Goal: Task Accomplishment & Management: Manage account settings

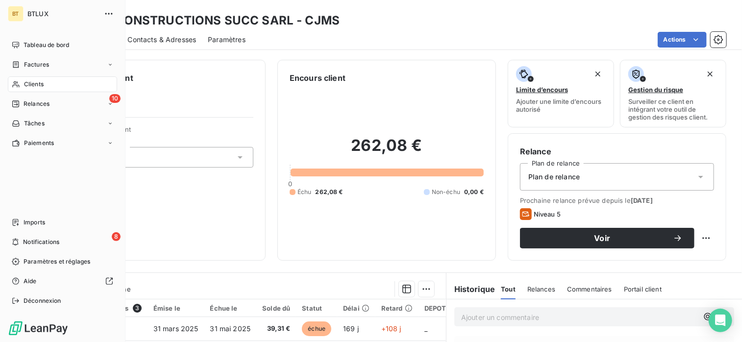
click at [22, 85] on div "Clients" at bounding box center [62, 84] width 109 height 16
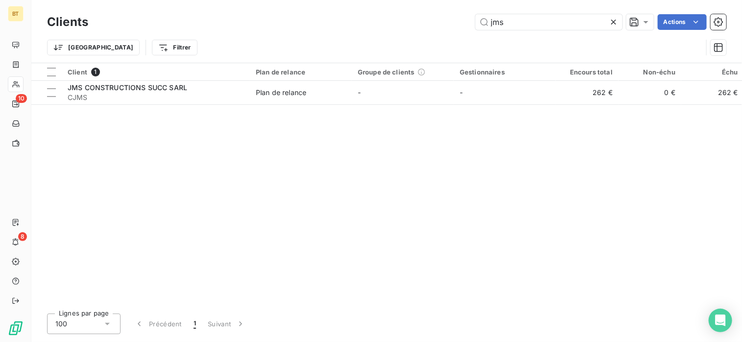
click at [206, 60] on div "Trier Filtrer" at bounding box center [387, 47] width 680 height 30
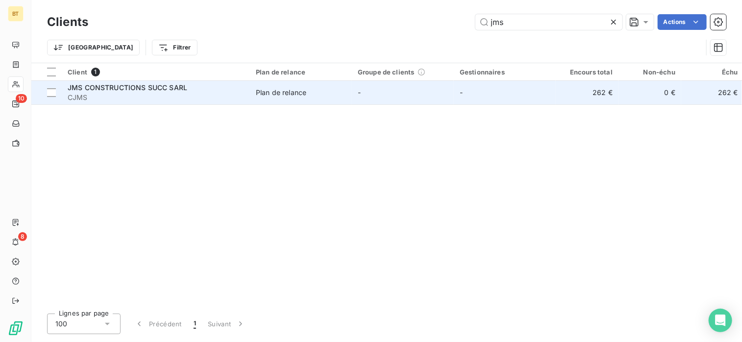
click at [167, 90] on span "JMS CONSTRUCTIONS SUCC SARL" at bounding box center [128, 87] width 120 height 8
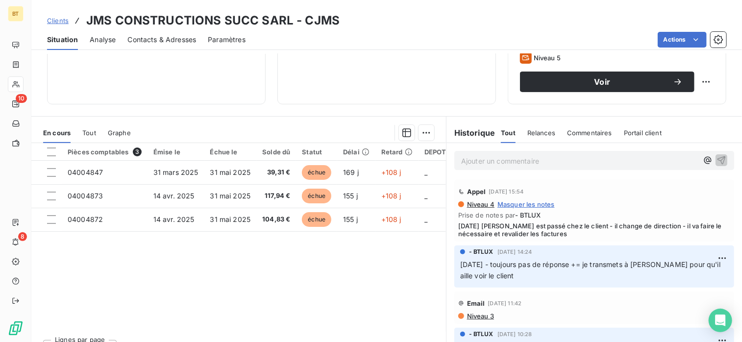
scroll to position [175, 0]
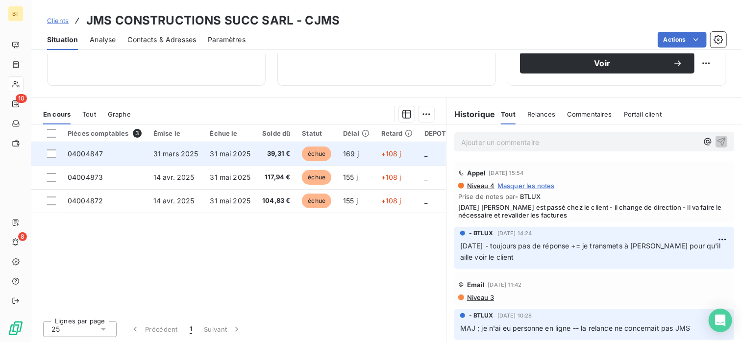
click at [179, 160] on td "31 mars 2025" at bounding box center [176, 154] width 57 height 24
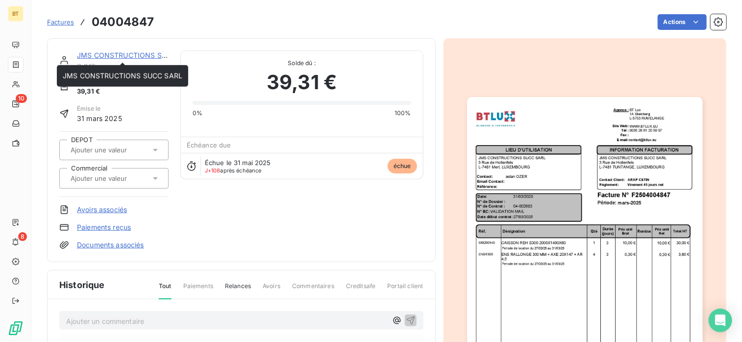
click at [106, 54] on link "JMS CONSTRUCTIONS SUCC SARL" at bounding box center [137, 55] width 120 height 8
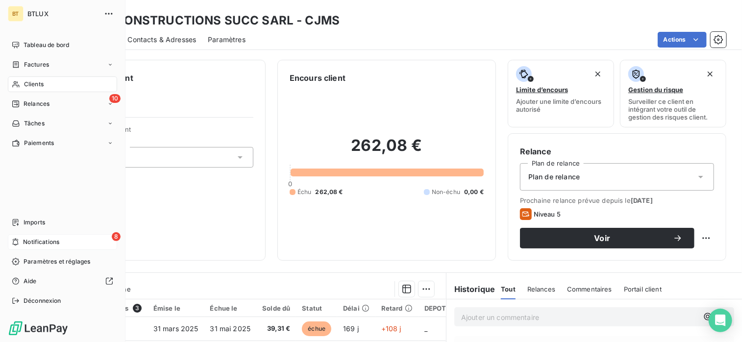
click at [16, 242] on icon at bounding box center [15, 242] width 7 height 8
click at [57, 66] on div "Factures" at bounding box center [62, 65] width 109 height 16
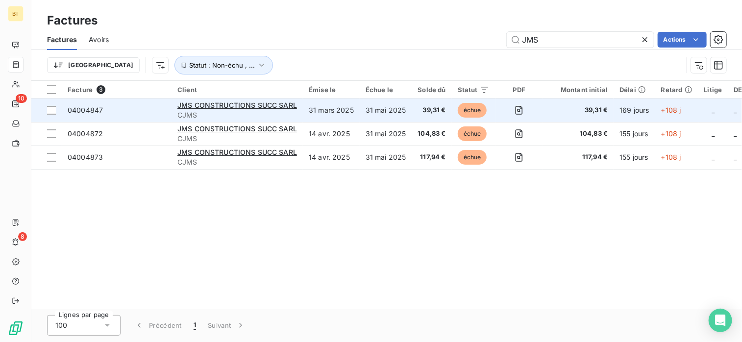
click at [233, 109] on div "JMS CONSTRUCTIONS SUCC SARL" at bounding box center [237, 106] width 120 height 10
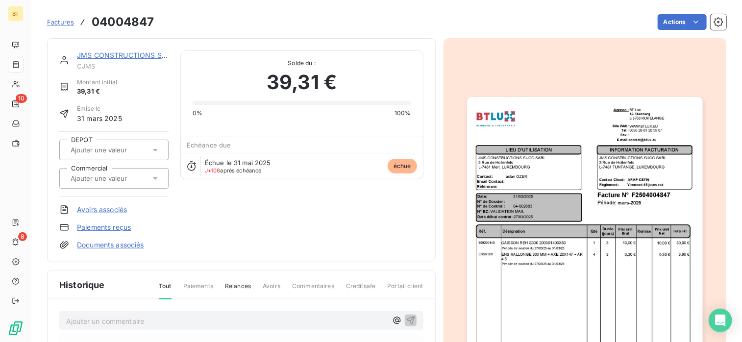
click at [241, 91] on div "39,31 €" at bounding box center [302, 82] width 219 height 29
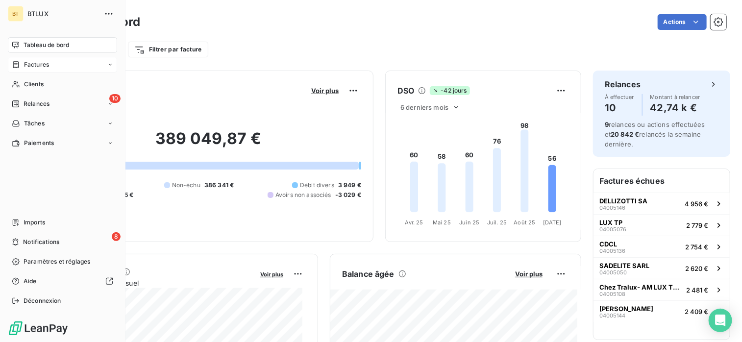
click at [30, 61] on span "Factures" at bounding box center [36, 64] width 25 height 9
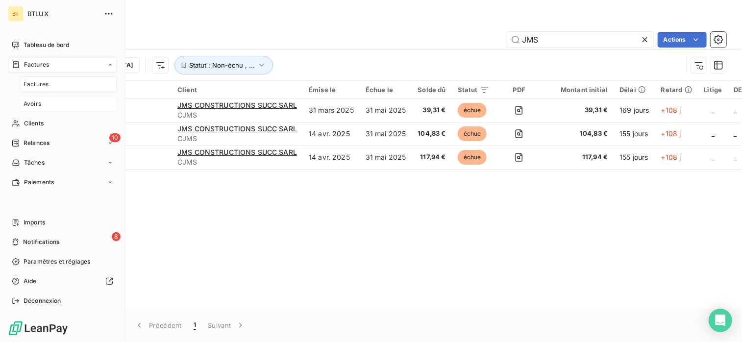
click at [33, 107] on span "Avoirs" at bounding box center [33, 104] width 18 height 9
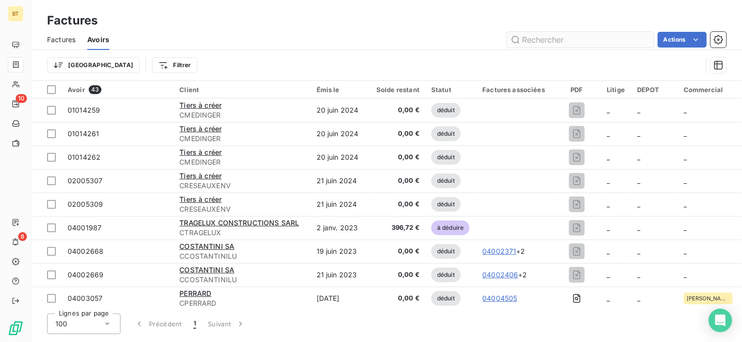
click at [586, 40] on input "text" at bounding box center [580, 40] width 147 height 16
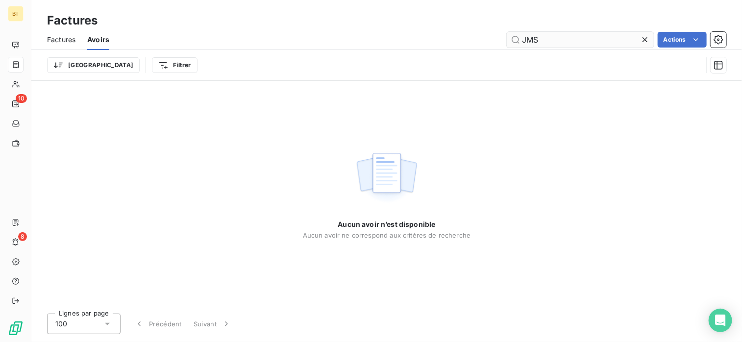
type input "JMS"
click at [353, 111] on div "Aucun avoir n’est disponible Aucun avoir ne correspond aux critères de recherche" at bounding box center [386, 193] width 711 height 225
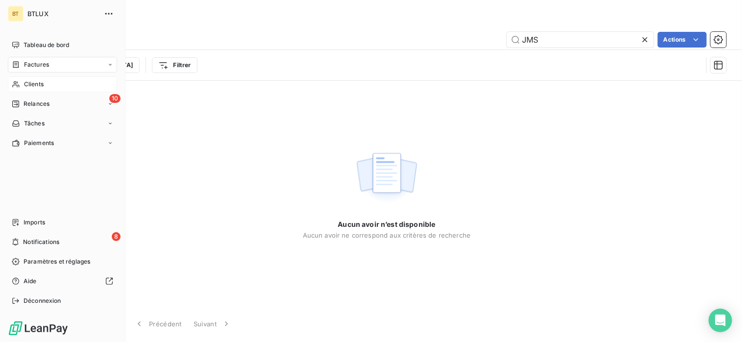
click at [25, 81] on span "Clients" at bounding box center [34, 84] width 20 height 9
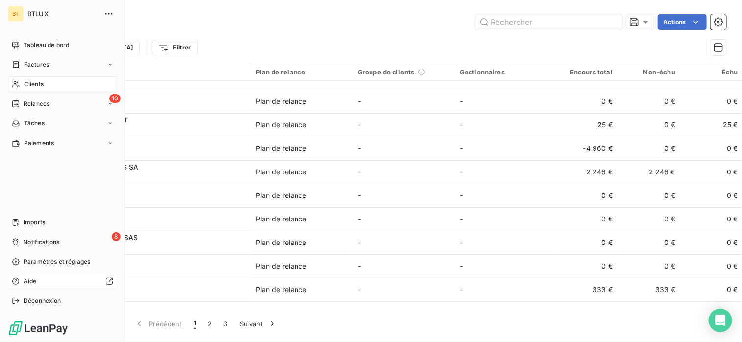
scroll to position [294, 0]
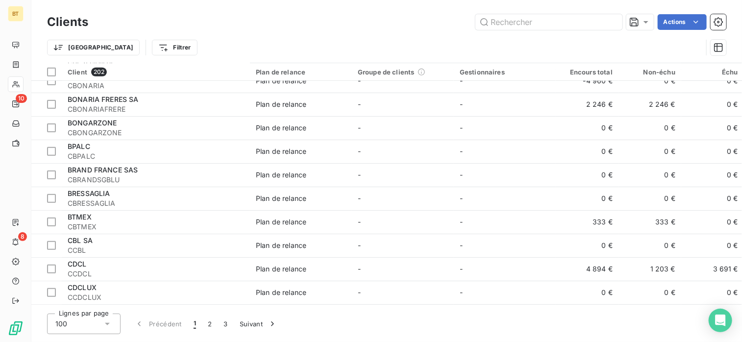
click at [278, 16] on div "Actions" at bounding box center [413, 22] width 627 height 16
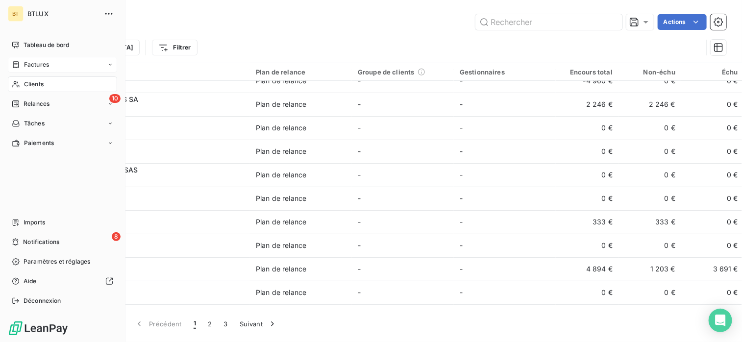
click at [34, 65] on span "Factures" at bounding box center [36, 64] width 25 height 9
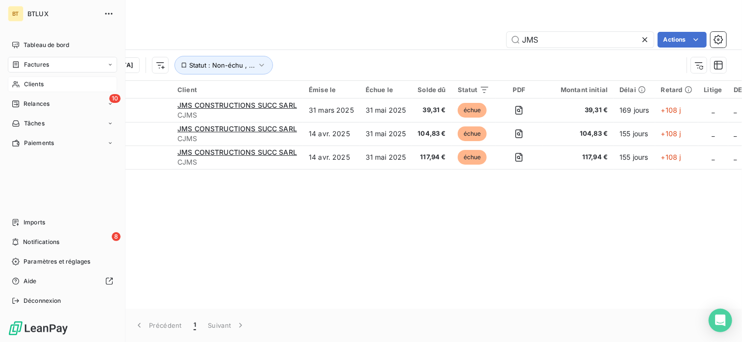
click at [115, 64] on div "Factures" at bounding box center [62, 65] width 109 height 16
click at [53, 101] on div "Avoirs" at bounding box center [69, 104] width 98 height 16
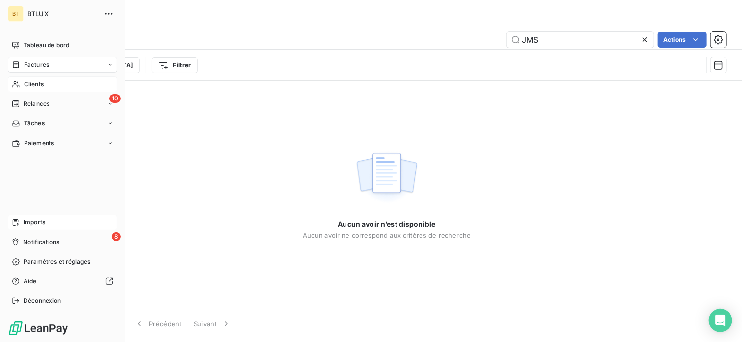
click at [31, 219] on span "Imports" at bounding box center [35, 222] width 22 height 9
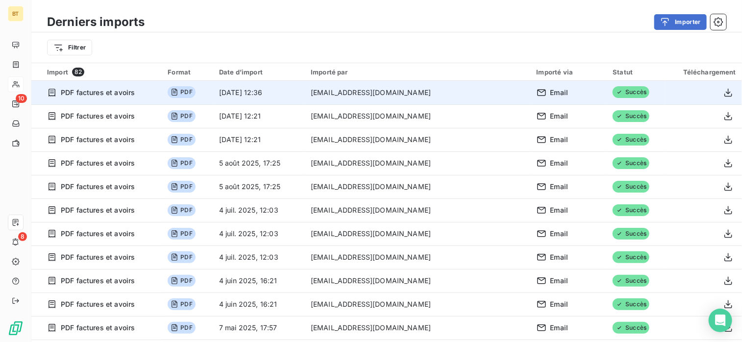
click at [351, 97] on td "[EMAIL_ADDRESS][DOMAIN_NAME]" at bounding box center [418, 93] width 226 height 24
click at [283, 95] on td "[DATE] 12:36" at bounding box center [259, 93] width 92 height 24
drag, startPoint x: 283, startPoint y: 95, endPoint x: 278, endPoint y: 95, distance: 5.9
click at [278, 95] on td "[DATE] 12:36" at bounding box center [259, 93] width 92 height 24
drag, startPoint x: 278, startPoint y: 95, endPoint x: 196, endPoint y: 89, distance: 81.6
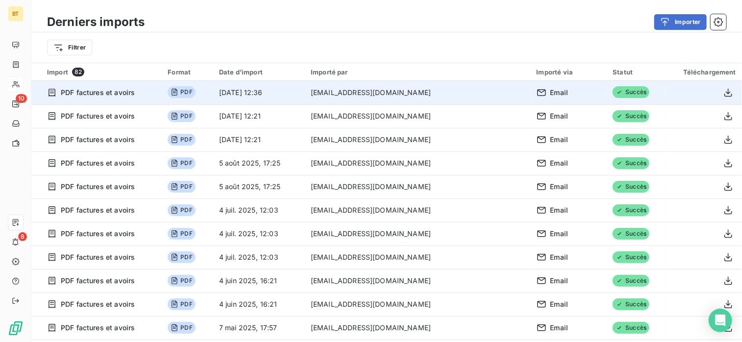
click at [195, 89] on span "PDF" at bounding box center [181, 92] width 27 height 12
click at [551, 91] on span "Email" at bounding box center [560, 93] width 18 height 10
click at [613, 95] on span "Succès" at bounding box center [631, 92] width 37 height 12
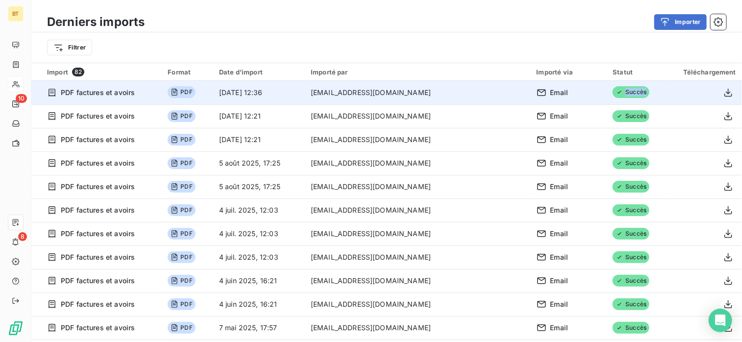
click at [613, 94] on span "Succès" at bounding box center [631, 92] width 37 height 12
drag, startPoint x: 603, startPoint y: 94, endPoint x: 718, endPoint y: 88, distance: 115.4
click at [721, 88] on button "button" at bounding box center [729, 93] width 16 height 16
click at [424, 40] on div "Filtrer" at bounding box center [387, 47] width 680 height 19
click at [694, 24] on button "Importer" at bounding box center [681, 22] width 52 height 16
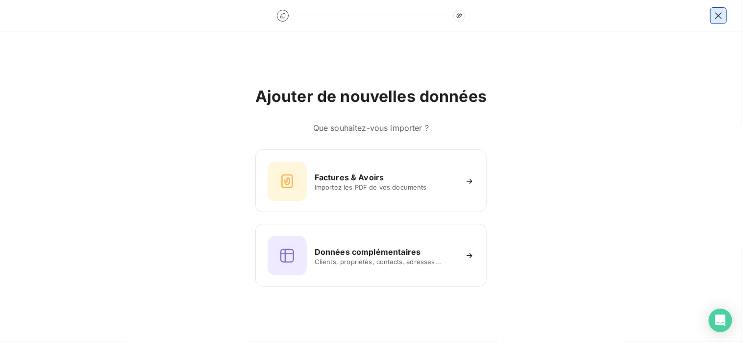
click at [721, 18] on icon "button" at bounding box center [718, 15] width 6 height 6
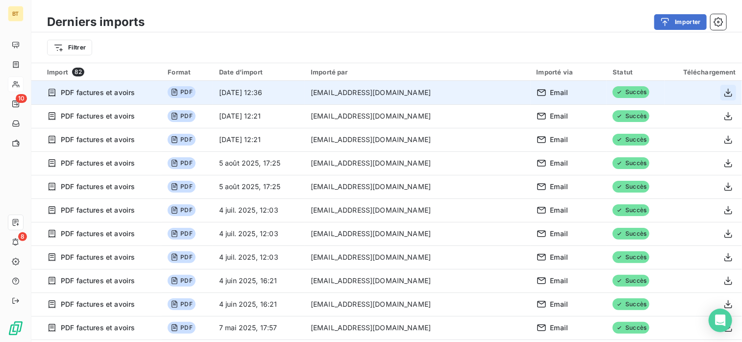
click at [305, 87] on td "12 sept. 2025, 12:36" at bounding box center [259, 93] width 92 height 24
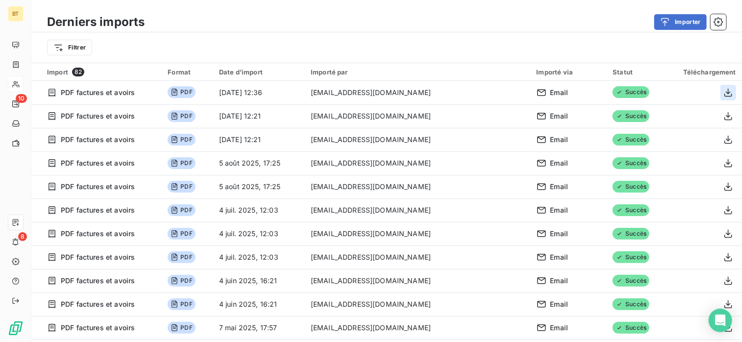
click at [724, 91] on icon "button" at bounding box center [729, 93] width 10 height 10
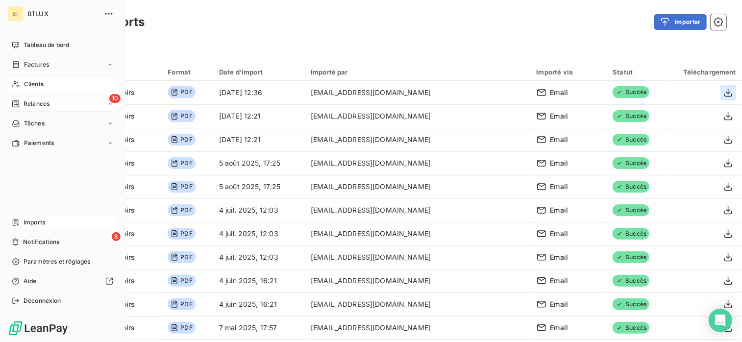
click at [23, 106] on div "Relances" at bounding box center [31, 104] width 38 height 9
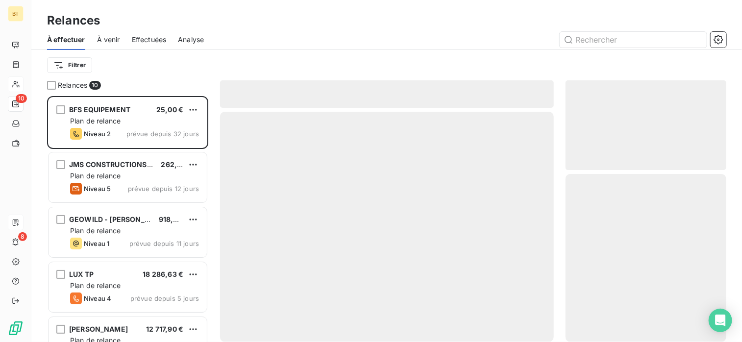
scroll to position [238, 153]
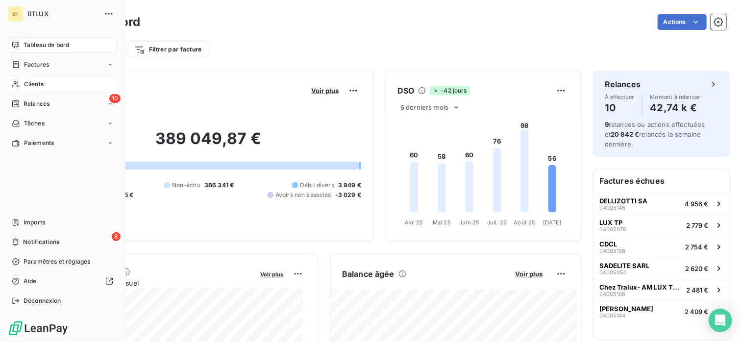
drag, startPoint x: 30, startPoint y: 89, endPoint x: 31, endPoint y: 83, distance: 6.0
click at [31, 83] on span "Clients" at bounding box center [34, 84] width 20 height 9
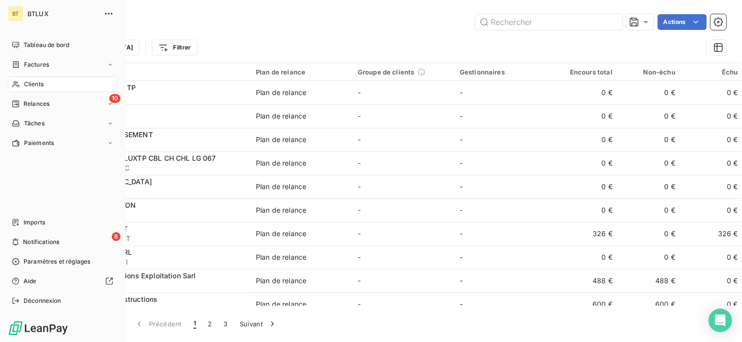
click at [53, 94] on nav "Tableau de bord Factures Clients 10 Relances Tâches Paiements" at bounding box center [62, 94] width 109 height 114
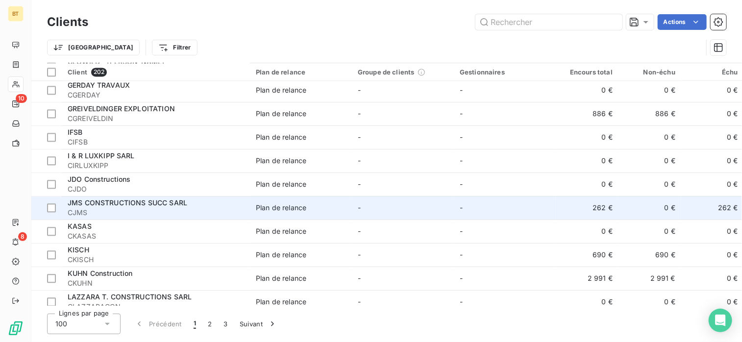
scroll to position [1079, 0]
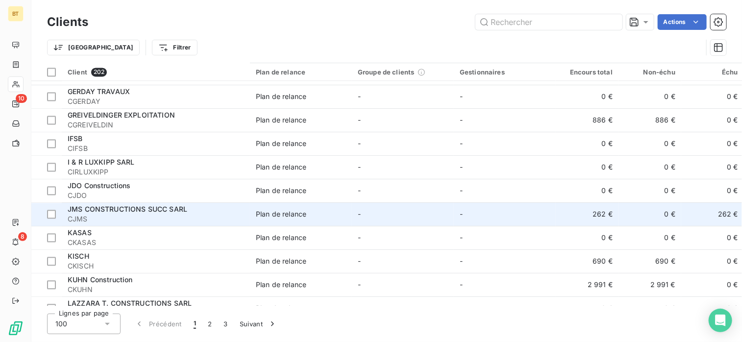
click at [152, 205] on span "JMS CONSTRUCTIONS SUCC SARL" at bounding box center [128, 209] width 120 height 8
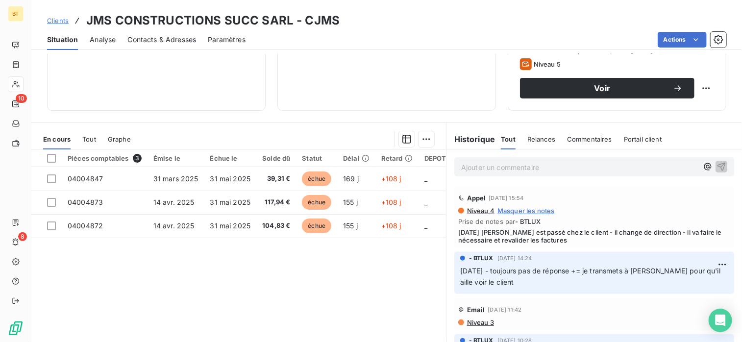
scroll to position [175, 0]
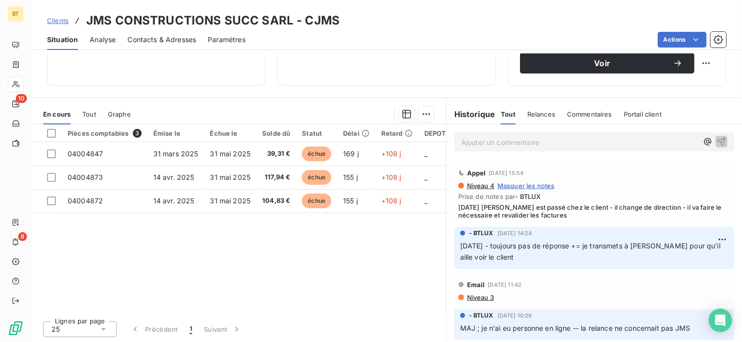
click at [234, 256] on div "Pièces comptables 3 Émise le Échue le Solde dû Statut Délai Retard DEPOT Commer…" at bounding box center [238, 219] width 415 height 189
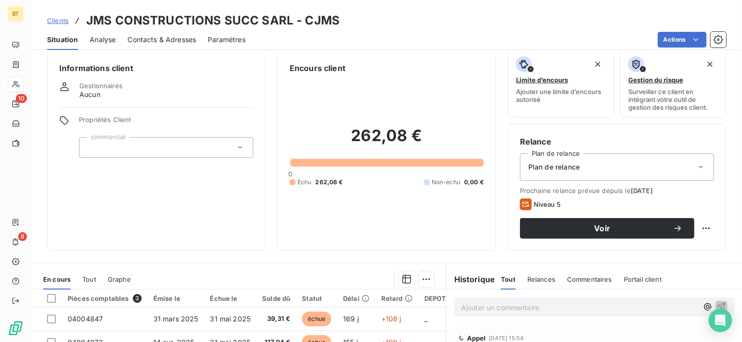
scroll to position [0, 0]
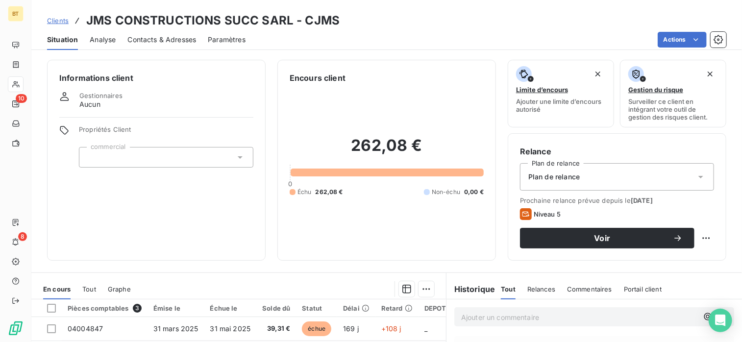
click at [234, 256] on div "Informations client Gestionnaires Aucun Propriétés Client commercial" at bounding box center [156, 160] width 219 height 201
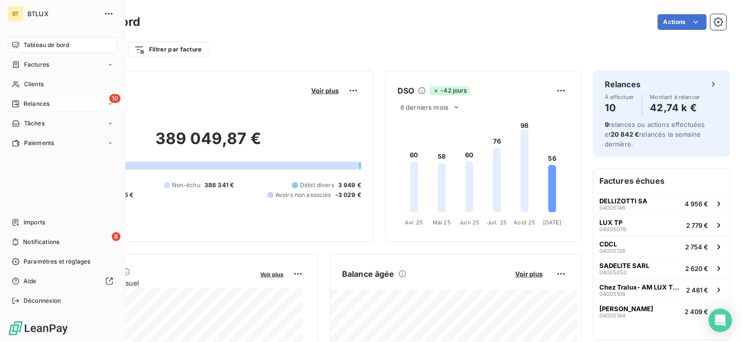
click at [31, 100] on span "Relances" at bounding box center [37, 104] width 26 height 9
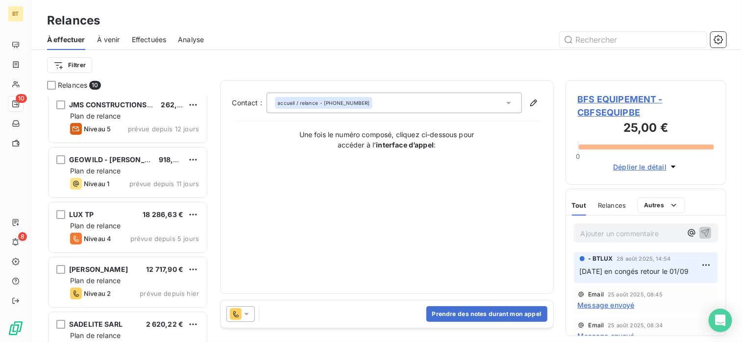
scroll to position [9, 0]
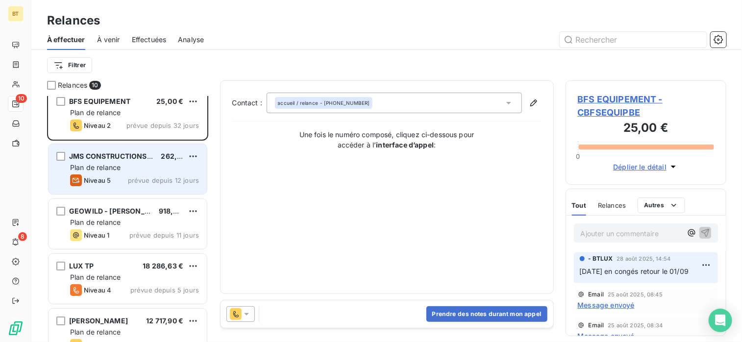
click at [121, 177] on div "Niveau 5 prévue depuis 12 jours" at bounding box center [134, 181] width 129 height 12
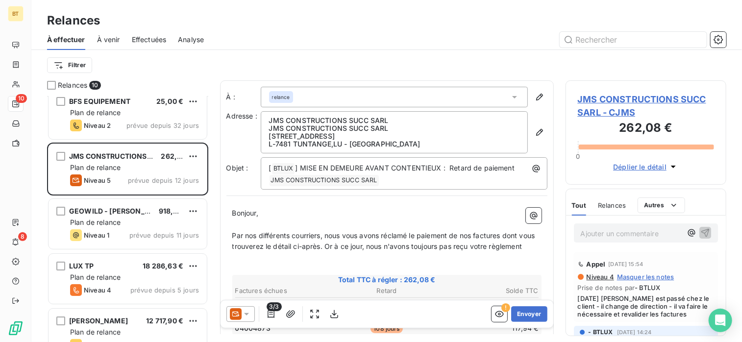
click at [390, 69] on div "Filtrer" at bounding box center [387, 65] width 680 height 19
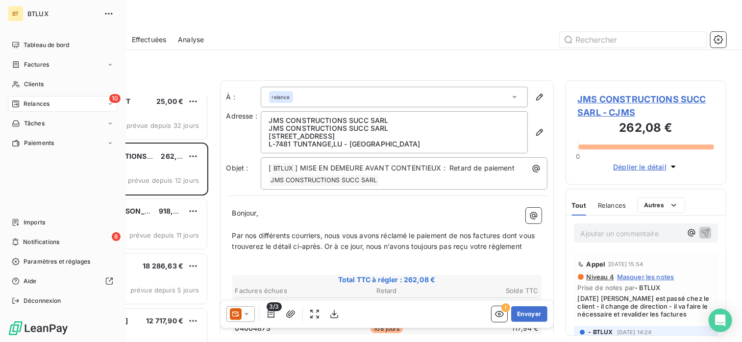
click at [57, 107] on div "10 Relances" at bounding box center [62, 104] width 109 height 16
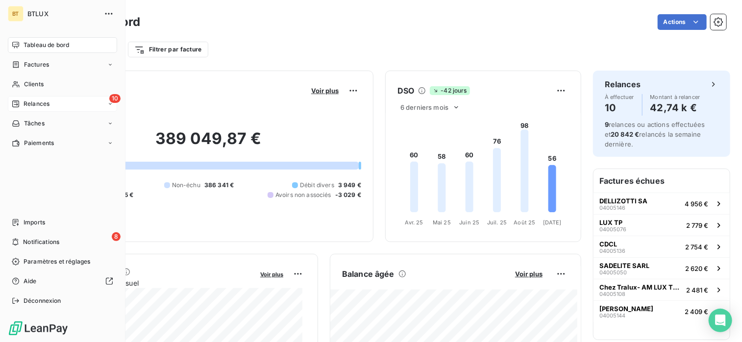
click at [28, 101] on span "Relances" at bounding box center [37, 104] width 26 height 9
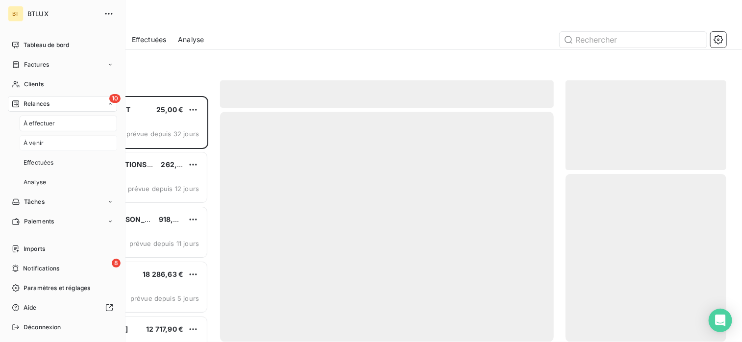
scroll to position [238, 153]
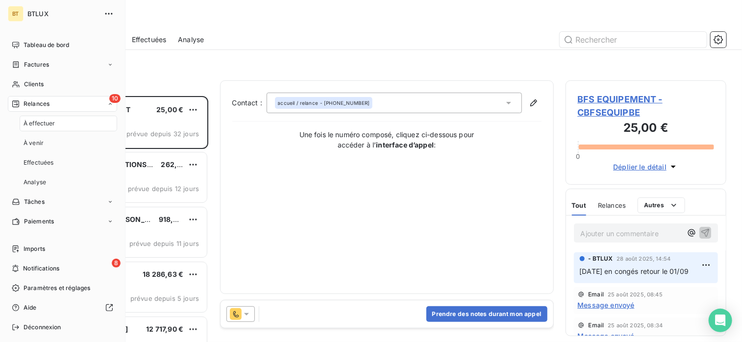
click at [300, 213] on div "Contact : accueil / relance - +32 87 46 23 63 Une fois le numéro composé, cliqu…" at bounding box center [386, 187] width 309 height 189
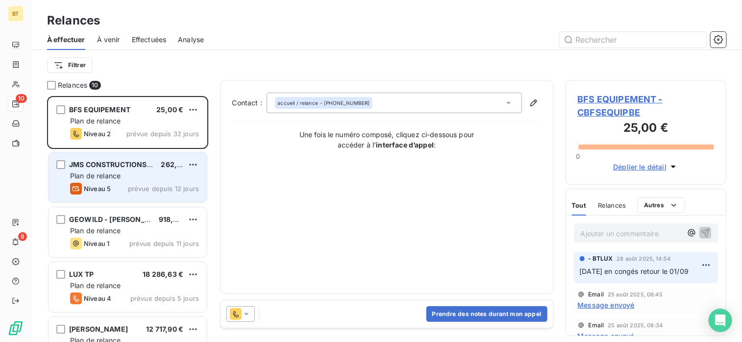
click at [110, 171] on div "Plan de relance" at bounding box center [134, 176] width 129 height 10
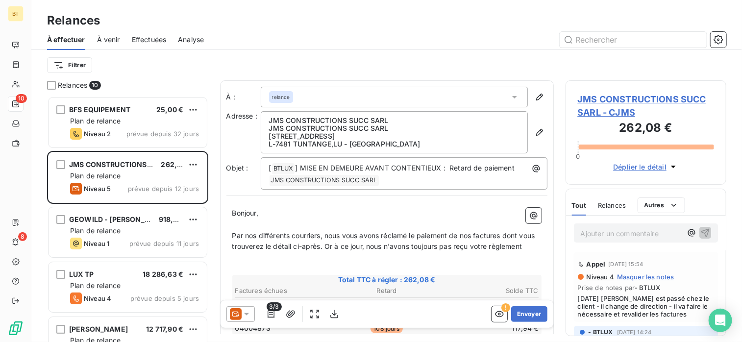
click at [600, 101] on span "JMS CONSTRUCTIONS SUCC SARL - CJMS" at bounding box center [646, 106] width 137 height 26
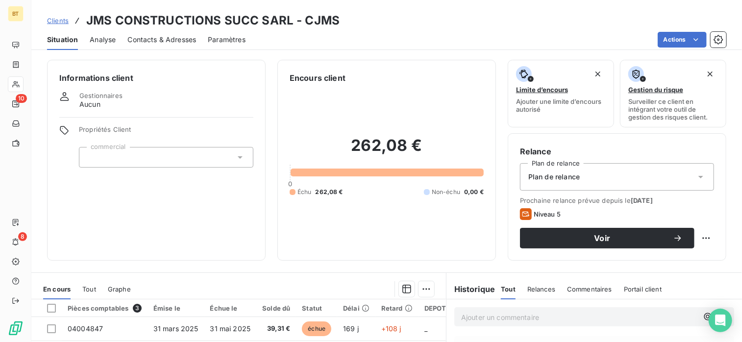
scroll to position [175, 0]
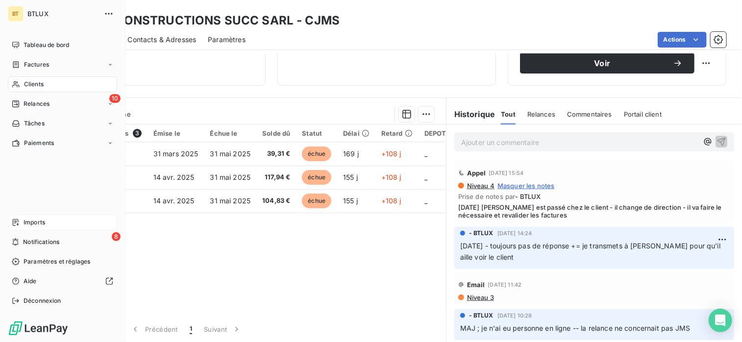
click at [44, 224] on span "Imports" at bounding box center [35, 222] width 22 height 9
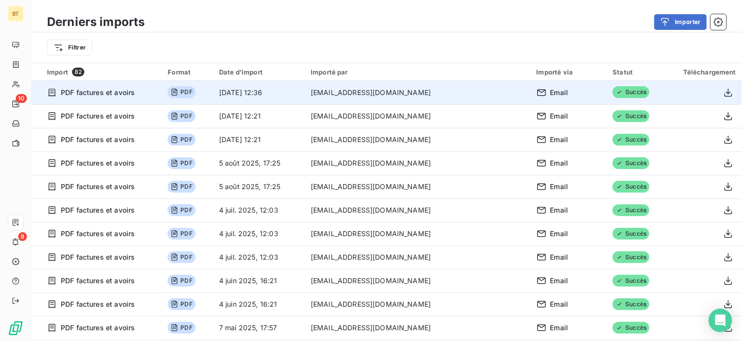
click at [178, 92] on icon at bounding box center [175, 92] width 6 height 7
drag, startPoint x: 193, startPoint y: 92, endPoint x: 153, endPoint y: 93, distance: 40.2
click at [153, 93] on div "PDF factures et avoirs" at bounding box center [101, 93] width 109 height 10
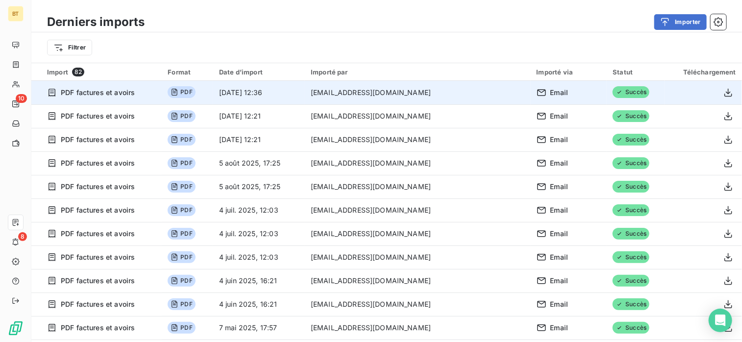
click at [101, 93] on span "PDF factures et avoirs" at bounding box center [98, 93] width 74 height 10
drag, startPoint x: 101, startPoint y: 93, endPoint x: 50, endPoint y: 91, distance: 51.0
click at [50, 91] on icon at bounding box center [52, 93] width 10 height 10
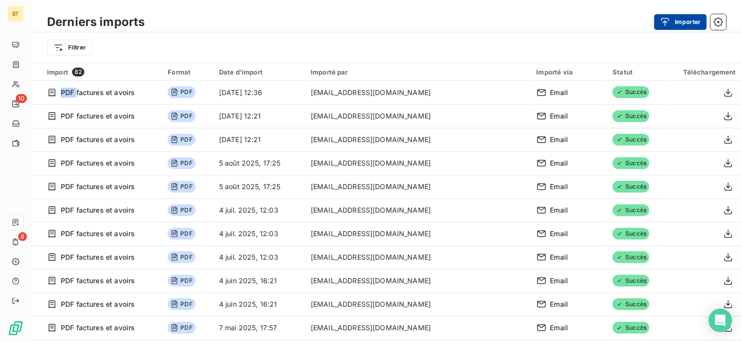
click at [691, 29] on button "Importer" at bounding box center [681, 22] width 52 height 16
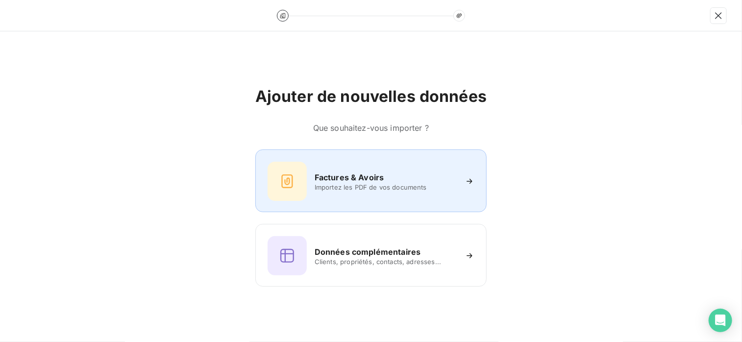
click at [463, 177] on div "Factures & Avoirs Importez les PDF de vos documents" at bounding box center [371, 181] width 207 height 39
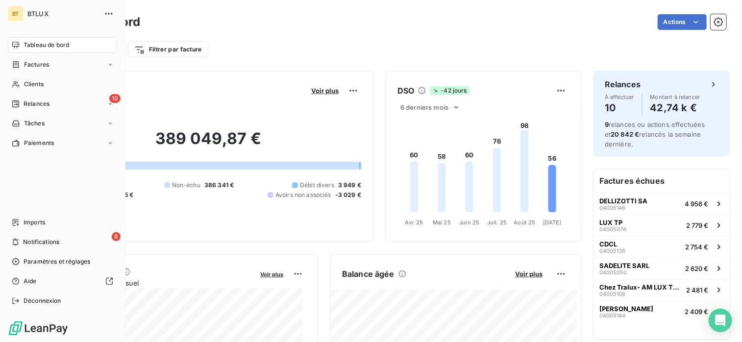
click at [29, 104] on span "Relances" at bounding box center [37, 104] width 26 height 9
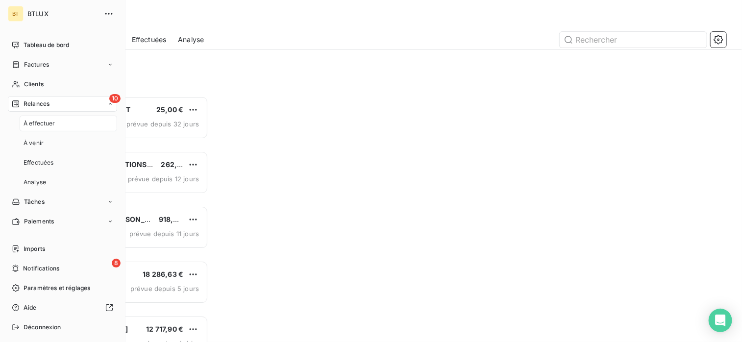
scroll to position [238, 153]
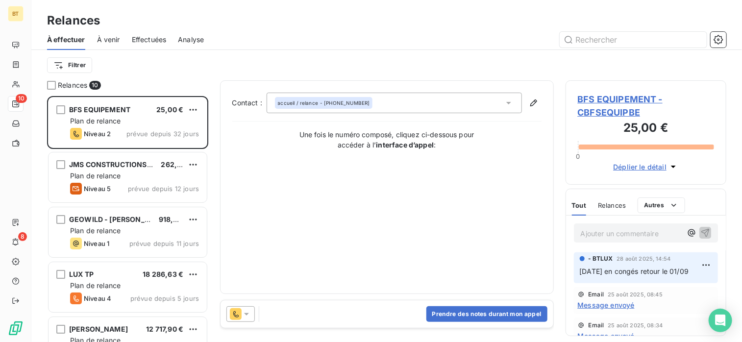
click at [347, 86] on div "Contact : accueil / relance - [PHONE_NUMBER] Une fois le numéro composé, clique…" at bounding box center [387, 187] width 334 height 214
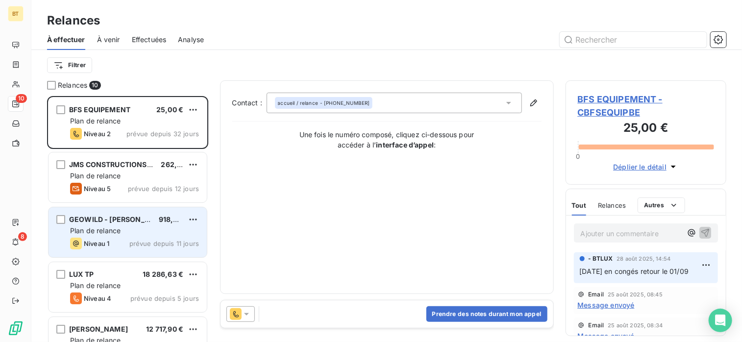
click at [143, 228] on div "Plan de relance" at bounding box center [134, 231] width 129 height 10
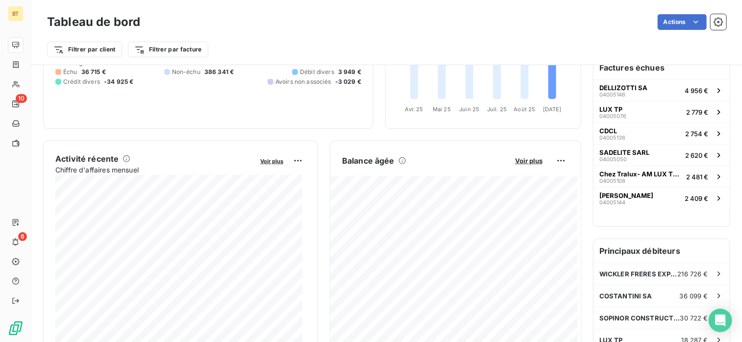
scroll to position [99, 0]
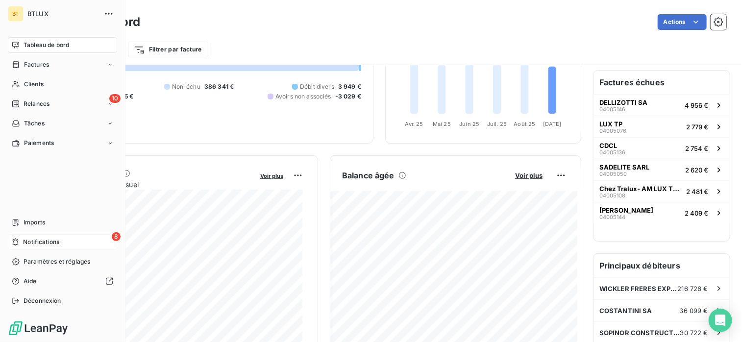
click at [27, 241] on span "Notifications" at bounding box center [41, 242] width 36 height 9
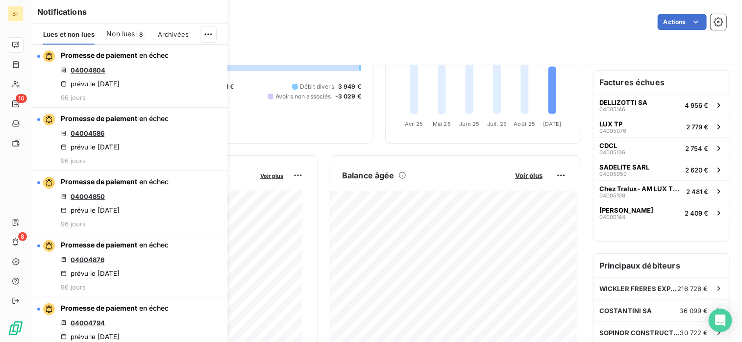
click at [131, 33] on span "Non lues" at bounding box center [120, 34] width 28 height 10
click at [82, 37] on span "Lues et non lues" at bounding box center [69, 34] width 52 height 8
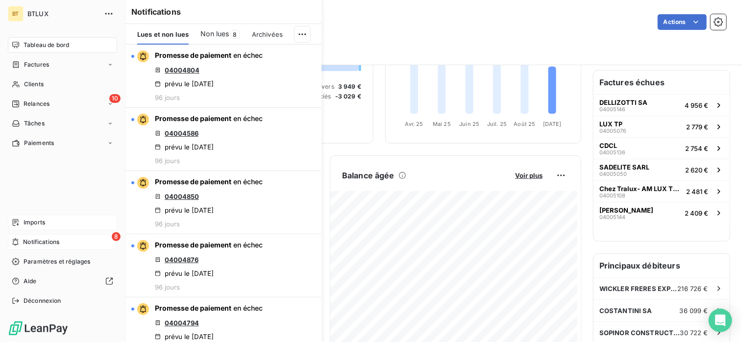
click at [40, 225] on span "Imports" at bounding box center [35, 222] width 22 height 9
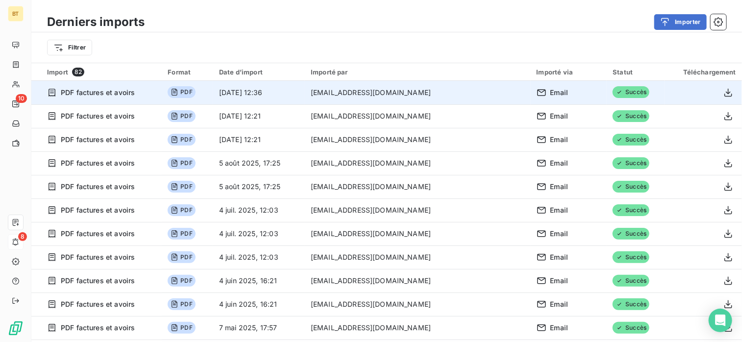
click at [616, 91] on icon at bounding box center [620, 92] width 8 height 8
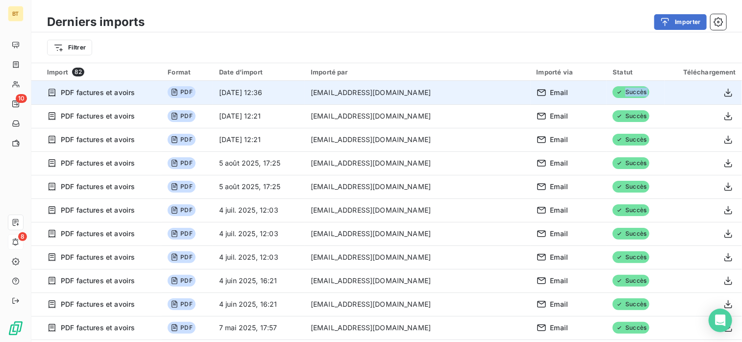
click at [616, 91] on icon at bounding box center [620, 92] width 8 height 8
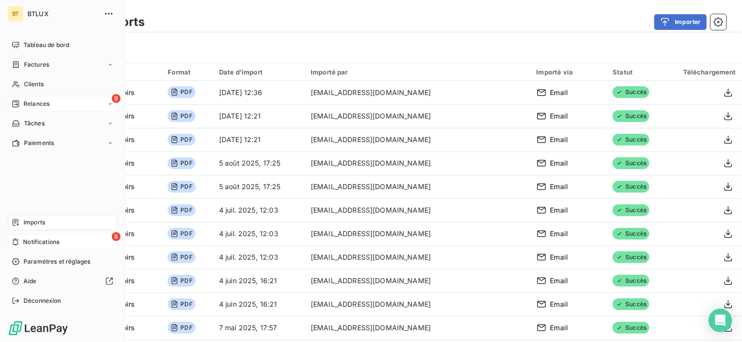
click at [27, 104] on span "Relances" at bounding box center [37, 104] width 26 height 9
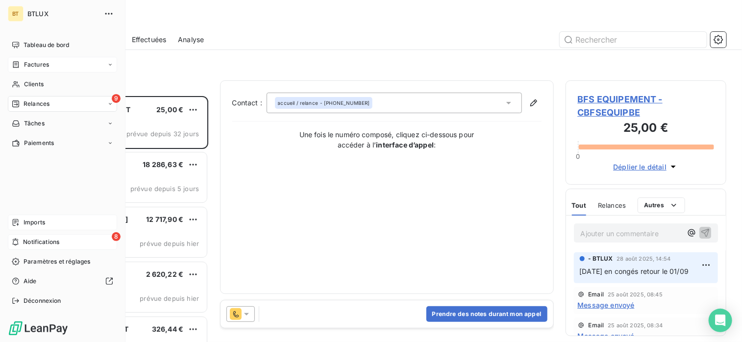
click at [33, 68] on span "Factures" at bounding box center [36, 64] width 25 height 9
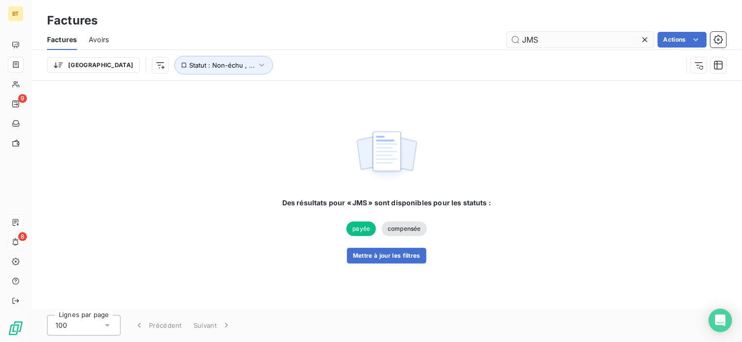
click at [610, 40] on input "JMS" at bounding box center [580, 40] width 147 height 16
click at [357, 233] on span "payée" at bounding box center [361, 229] width 29 height 15
click at [357, 230] on span "payée" at bounding box center [361, 229] width 29 height 15
click at [583, 41] on input "JMS" at bounding box center [580, 40] width 147 height 16
click at [581, 41] on input "JMS" at bounding box center [580, 40] width 147 height 16
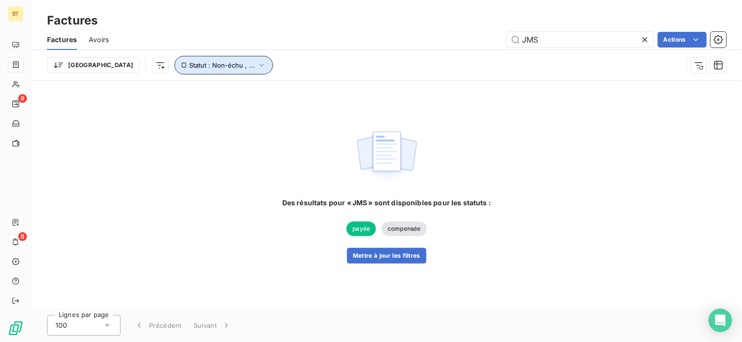
click at [257, 62] on icon "button" at bounding box center [262, 65] width 10 height 10
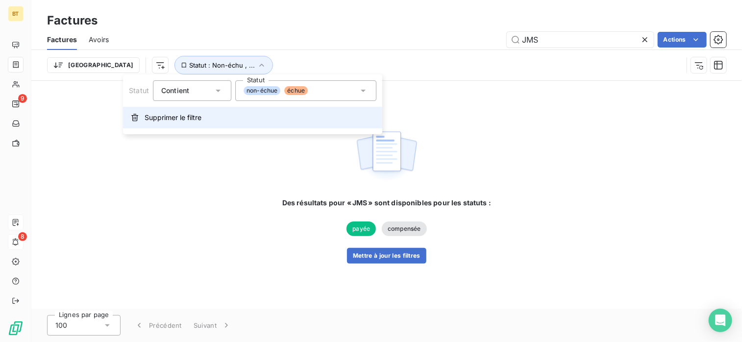
click at [154, 115] on span "Supprimer le filtre" at bounding box center [173, 118] width 57 height 10
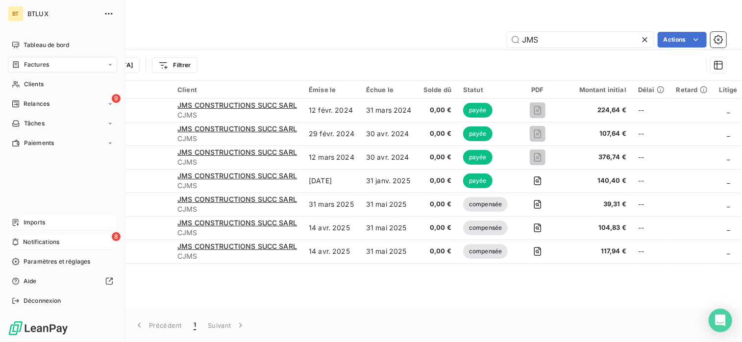
click at [23, 240] on span "Notifications" at bounding box center [41, 242] width 36 height 9
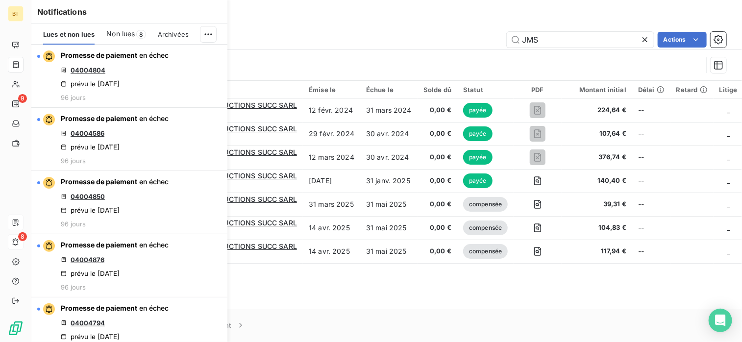
click at [338, 54] on div "Trier Filtrer" at bounding box center [387, 65] width 680 height 30
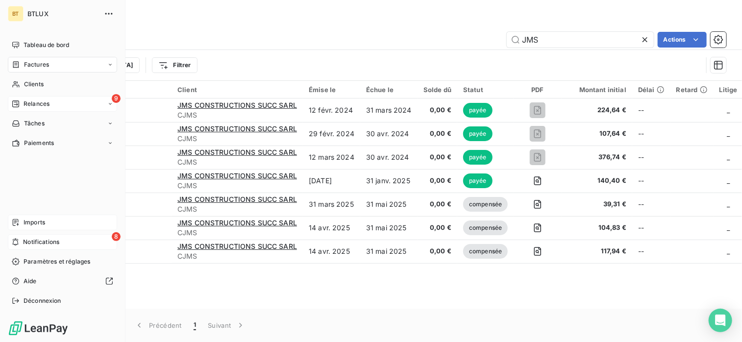
click at [41, 104] on span "Relances" at bounding box center [37, 104] width 26 height 9
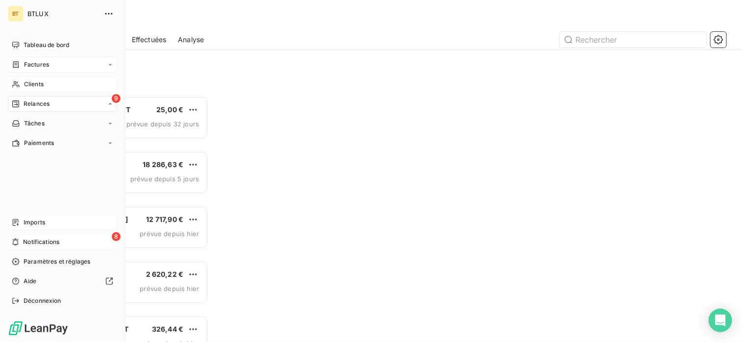
scroll to position [238, 153]
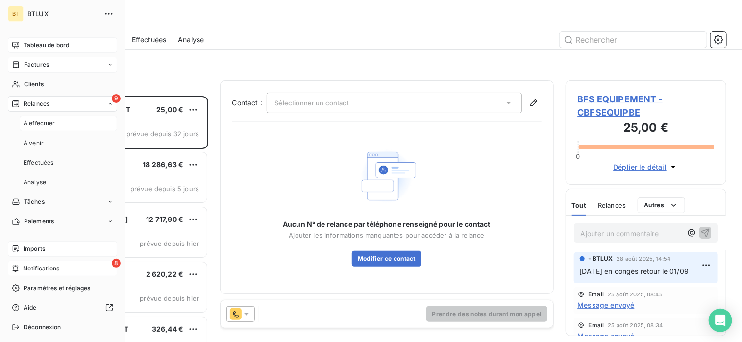
click at [35, 47] on span "Tableau de bord" at bounding box center [47, 45] width 46 height 9
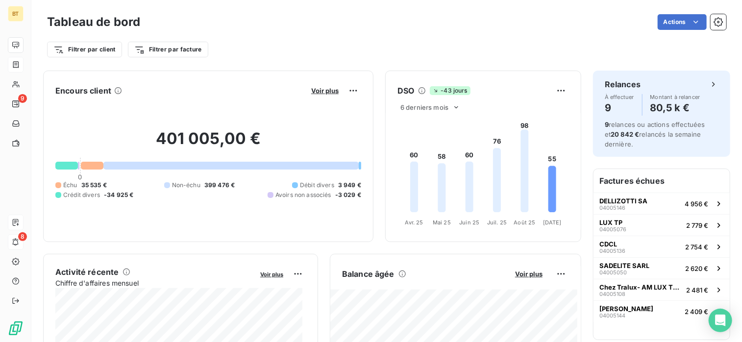
click at [65, 185] on span "Échu" at bounding box center [70, 185] width 14 height 9
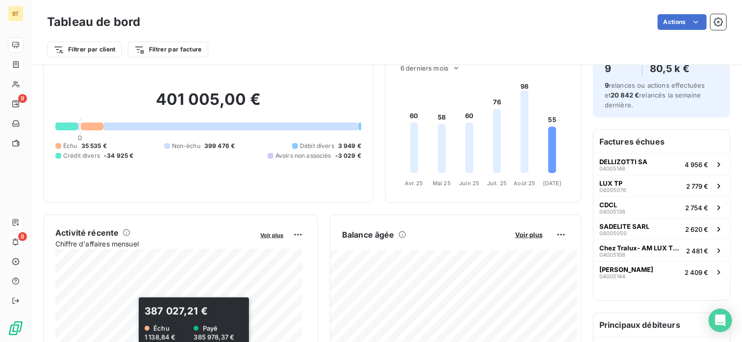
scroll to position [197, 0]
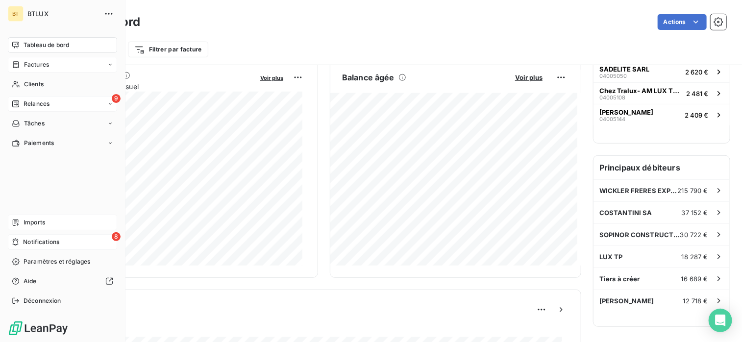
click at [25, 102] on span "Relances" at bounding box center [37, 104] width 26 height 9
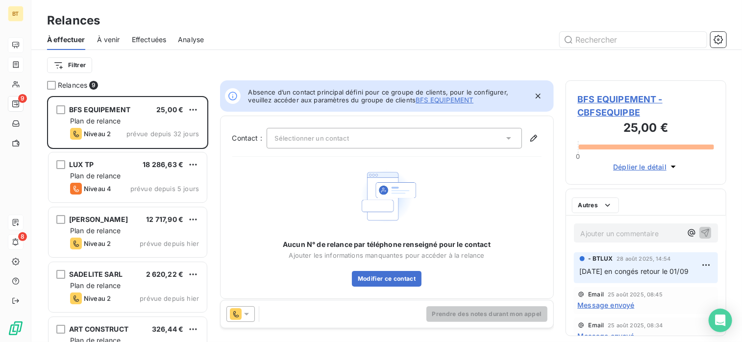
scroll to position [238, 153]
